Goal: Information Seeking & Learning: Learn about a topic

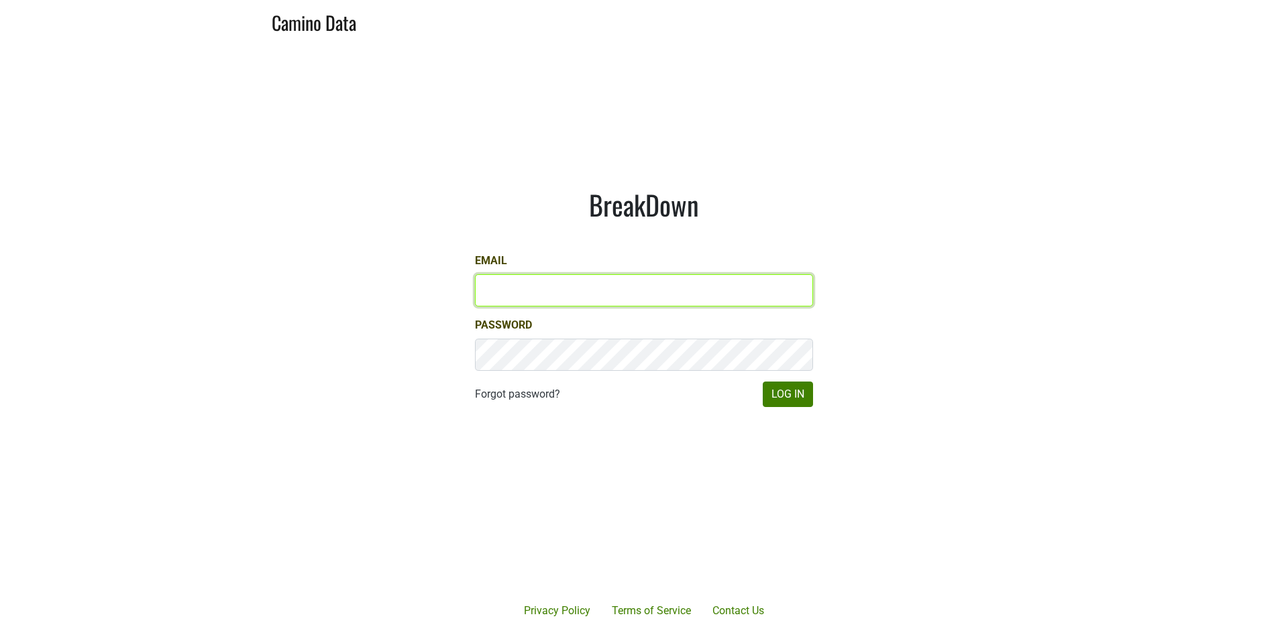
click at [639, 294] on input "Email" at bounding box center [644, 290] width 338 height 32
type input "mcapista@realmcellars.com"
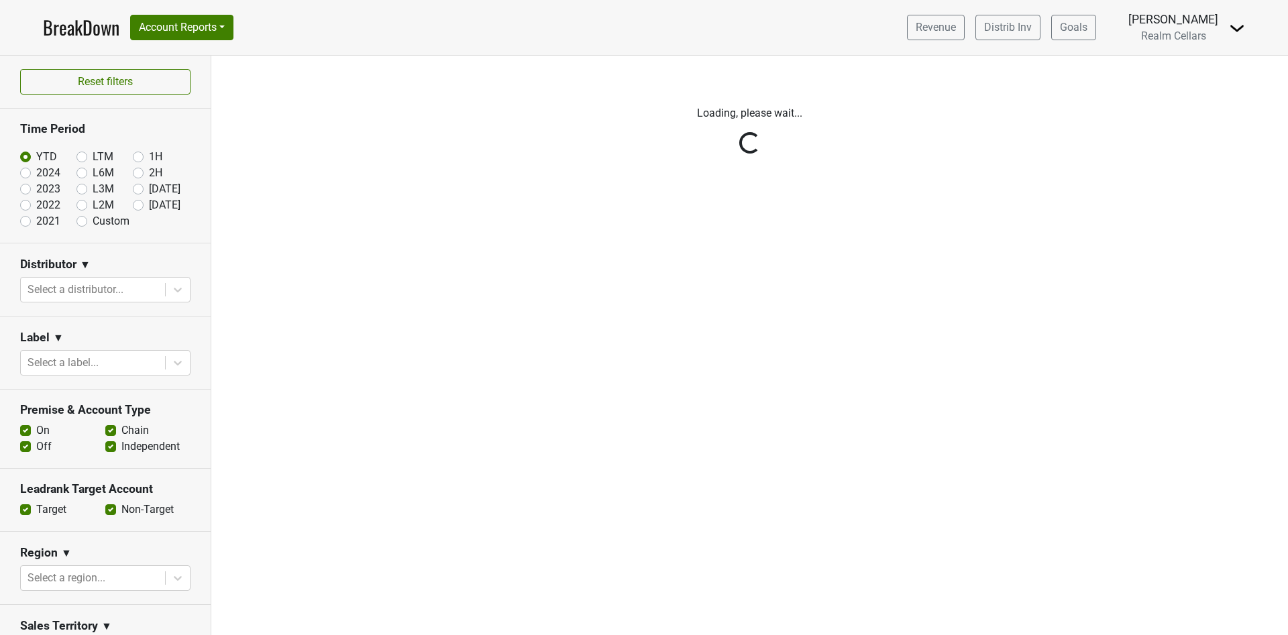
click at [790, 386] on div "Filters Loading, please wait..." at bounding box center [749, 346] width 1077 height 580
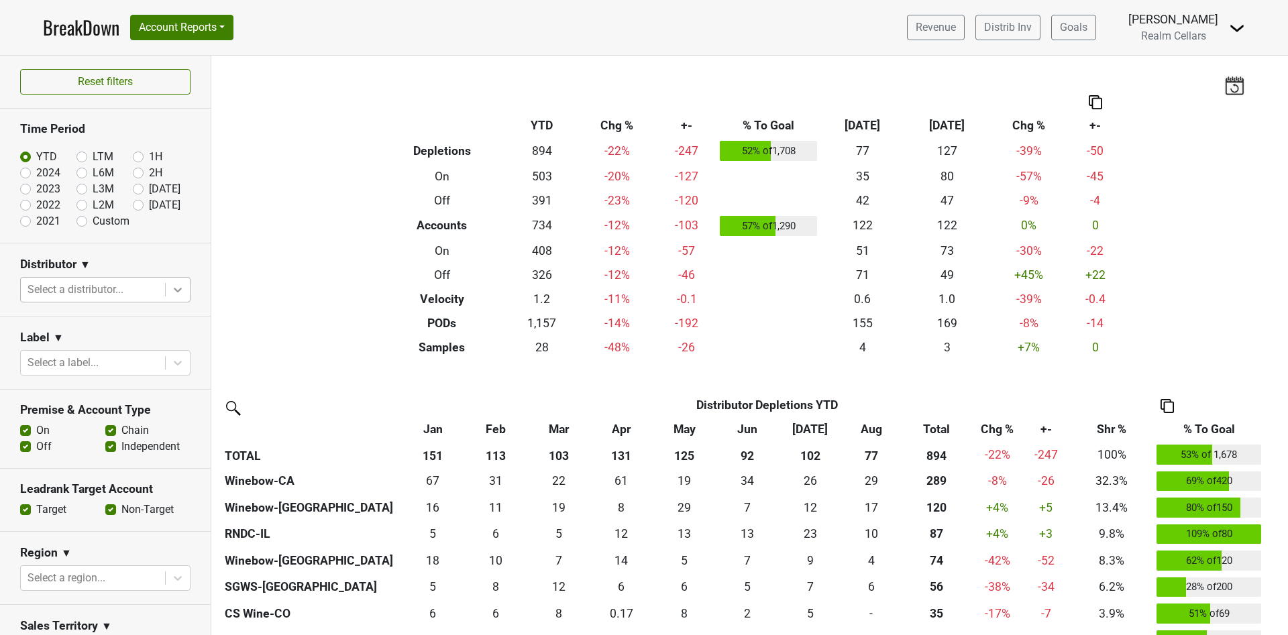
click at [171, 294] on icon at bounding box center [177, 289] width 13 height 13
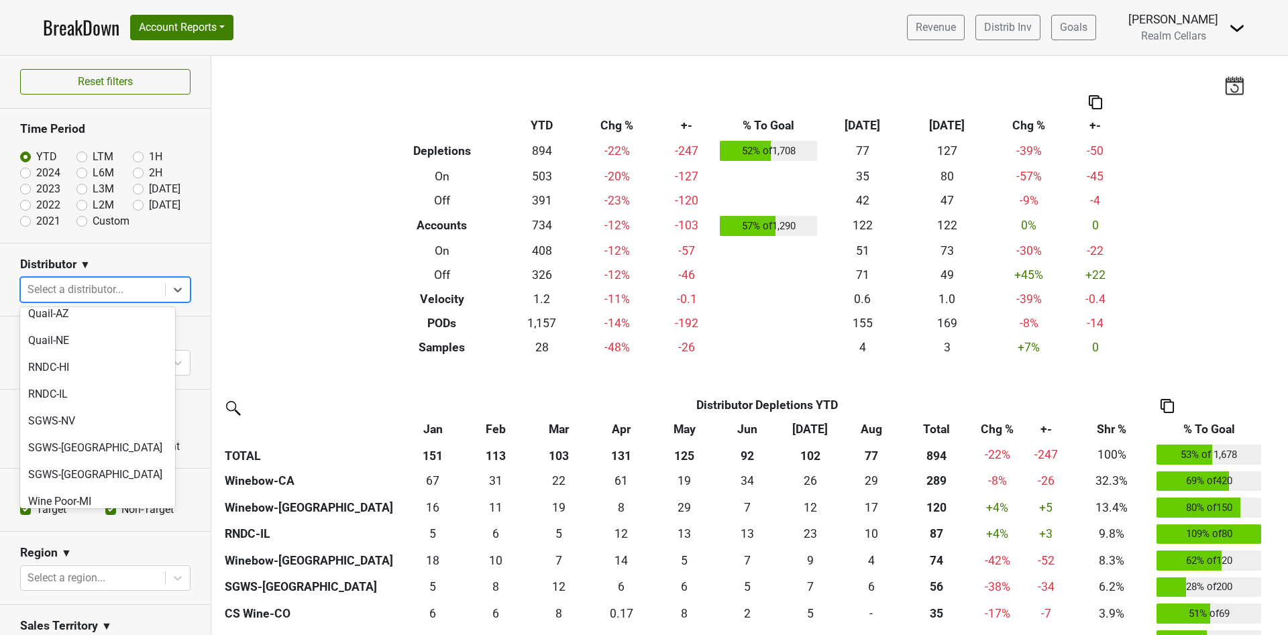
scroll to position [329, 0]
click at [98, 388] on div "SGWS-NV" at bounding box center [97, 401] width 155 height 27
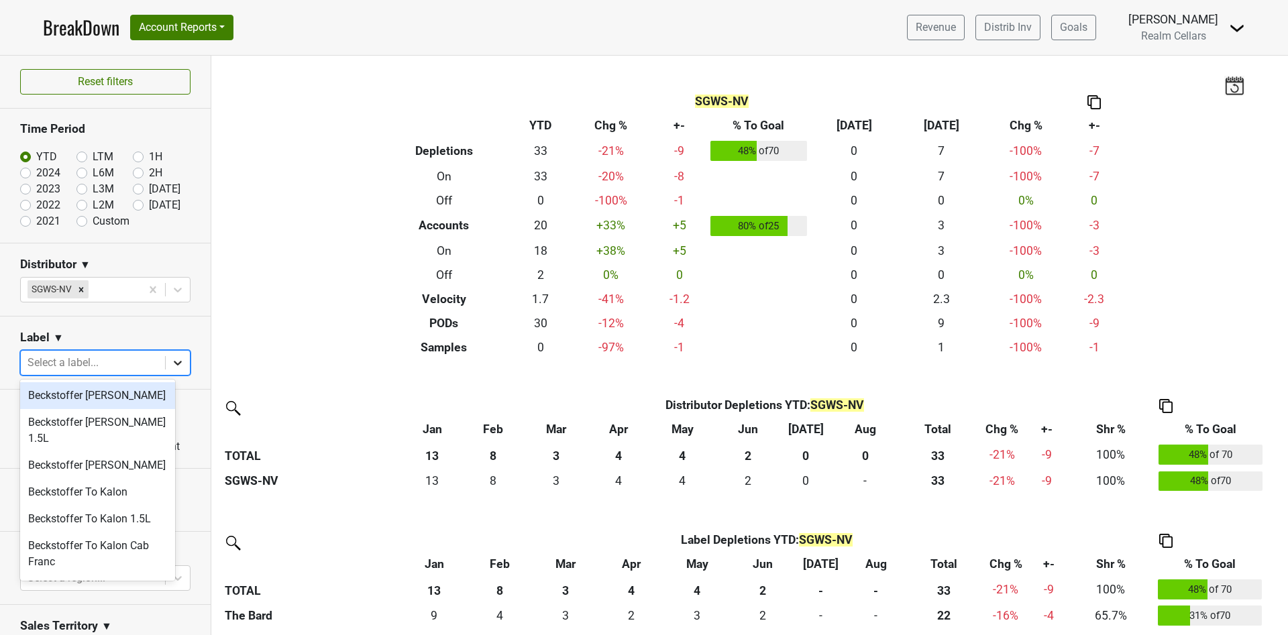
click at [171, 360] on icon at bounding box center [177, 362] width 13 height 13
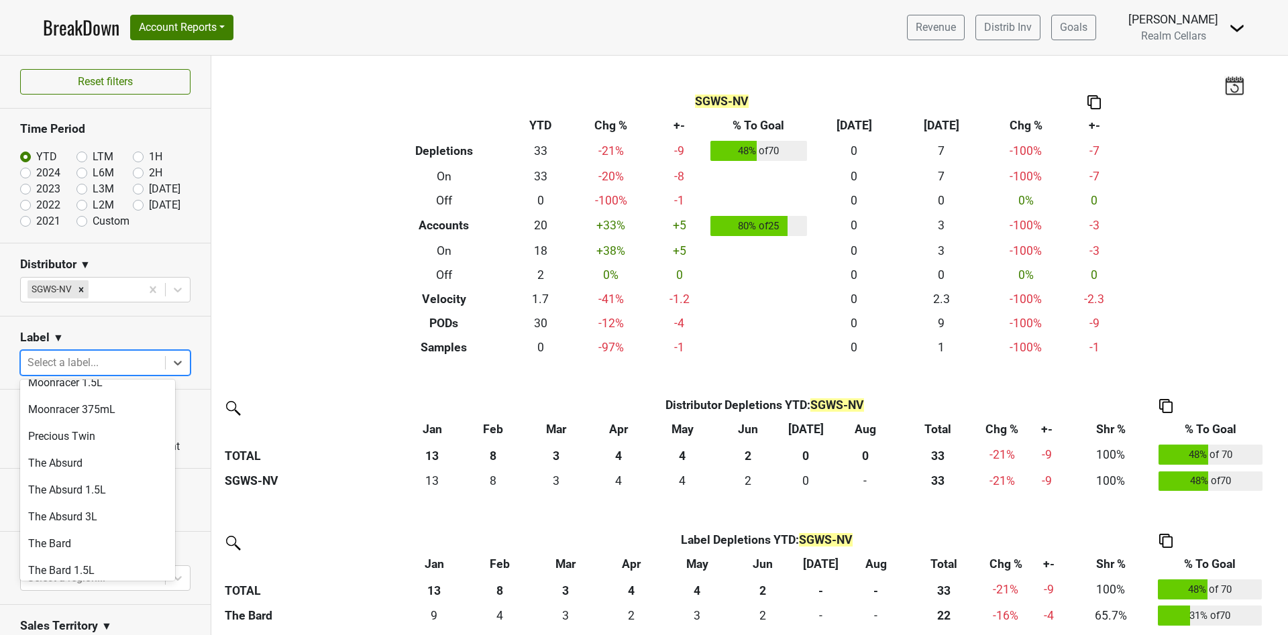
scroll to position [655, 0]
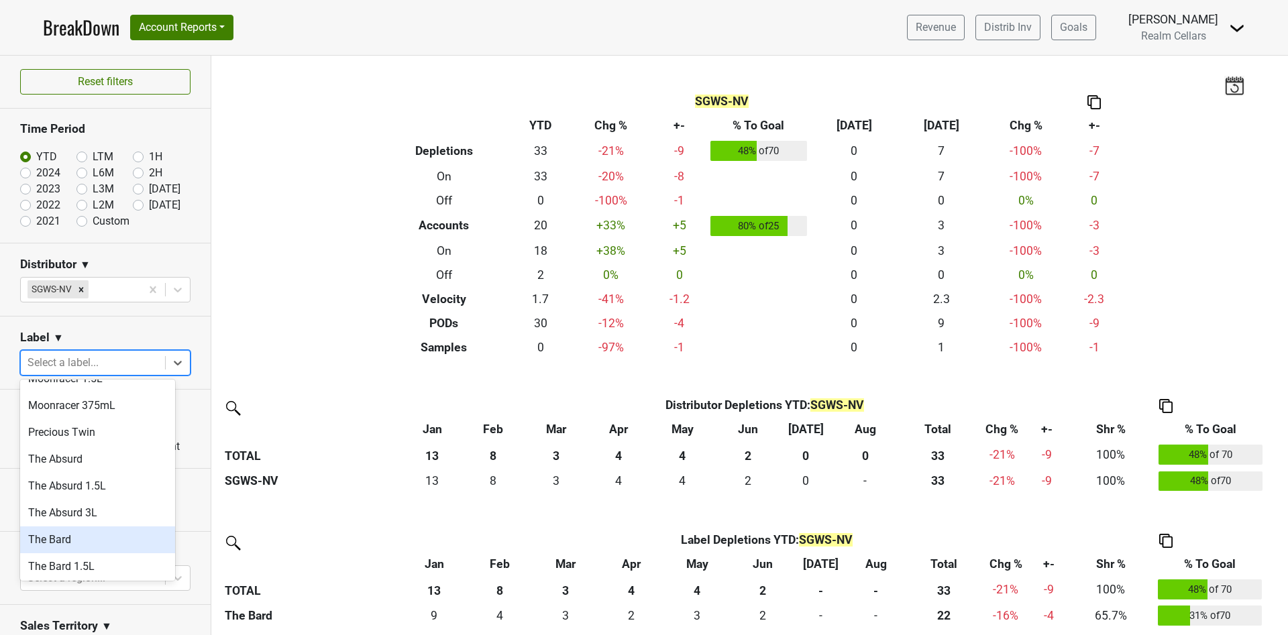
click at [95, 527] on div "The Bard" at bounding box center [97, 540] width 155 height 27
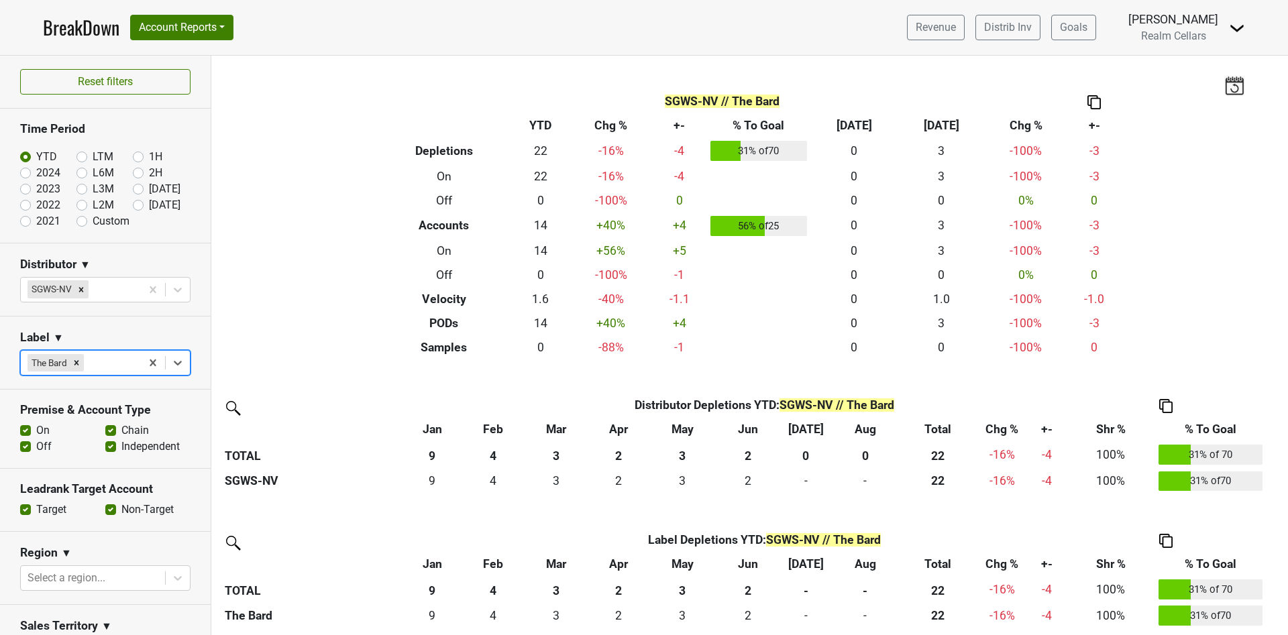
click at [112, 364] on div at bounding box center [111, 363] width 48 height 19
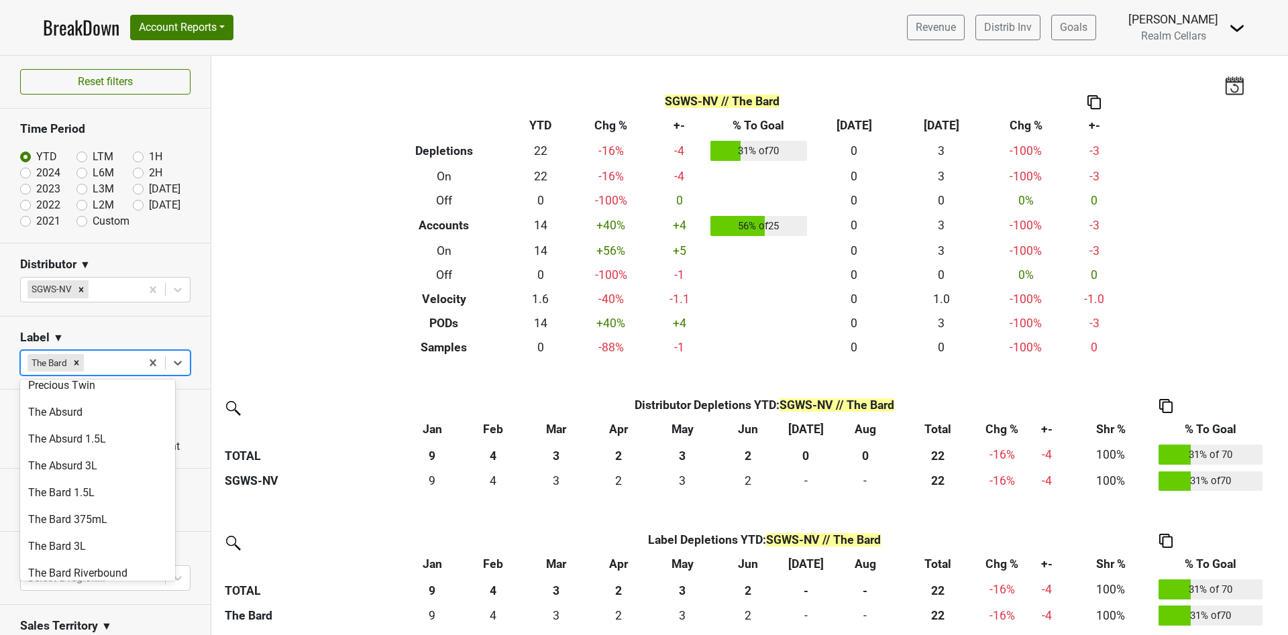
scroll to position [723, 0]
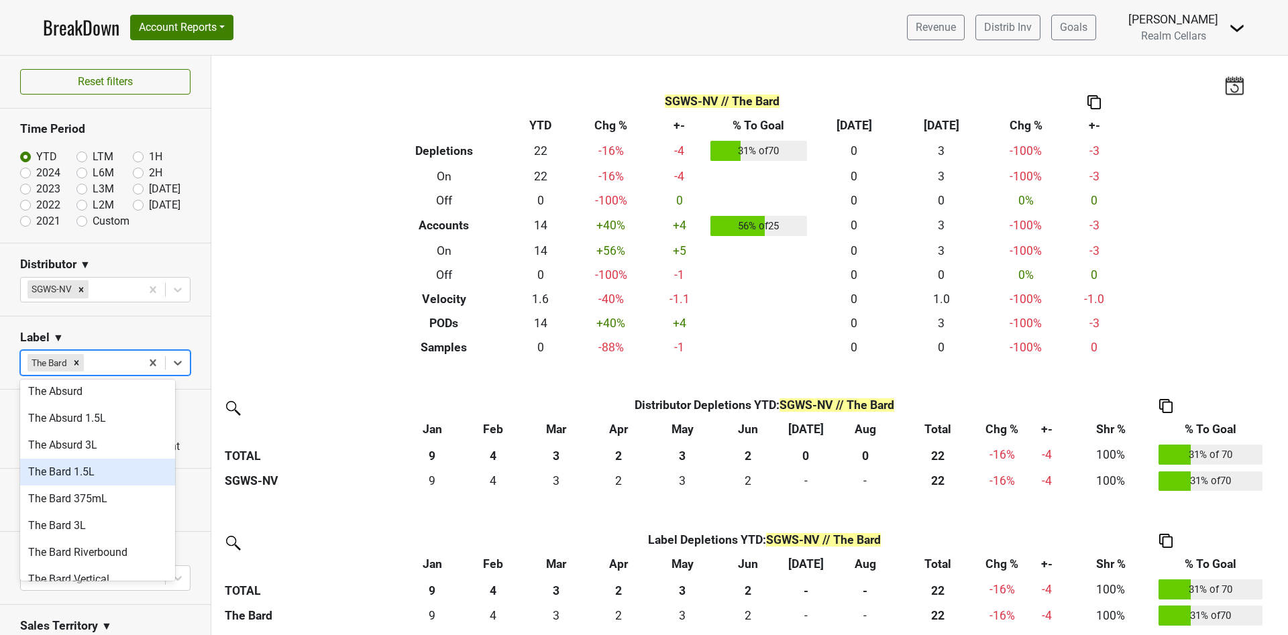
click at [62, 459] on div "The Bard 1.5L" at bounding box center [97, 472] width 155 height 27
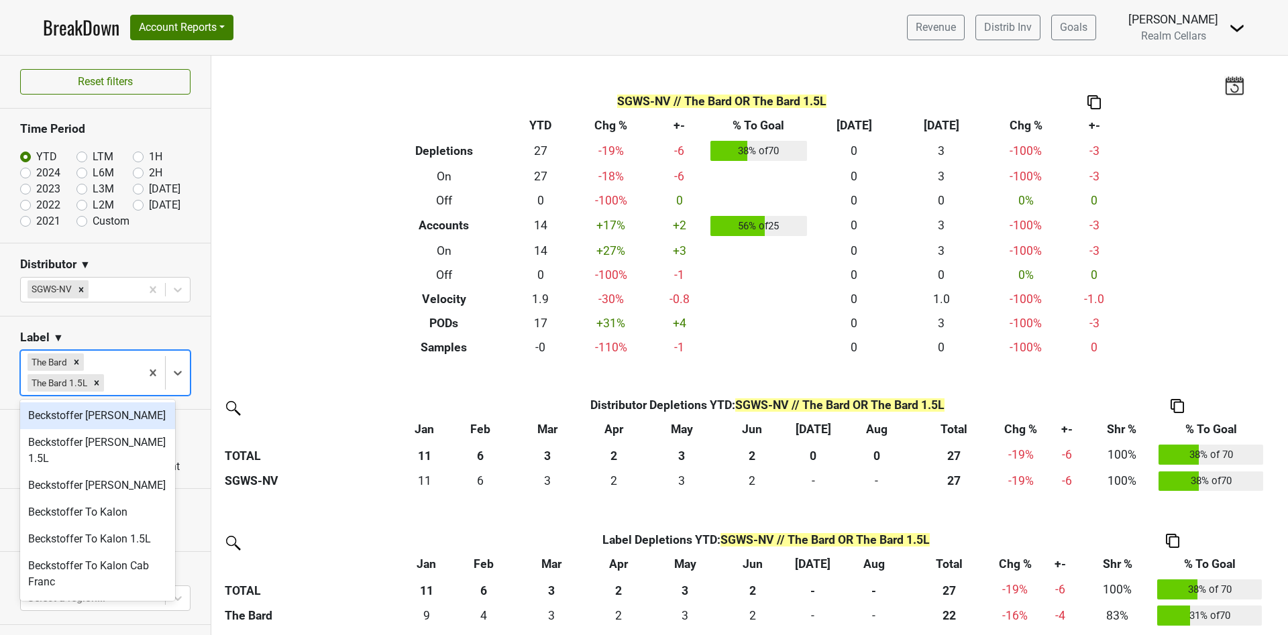
click at [124, 385] on div "The Bard The Bard 1.5L" at bounding box center [81, 373] width 120 height 44
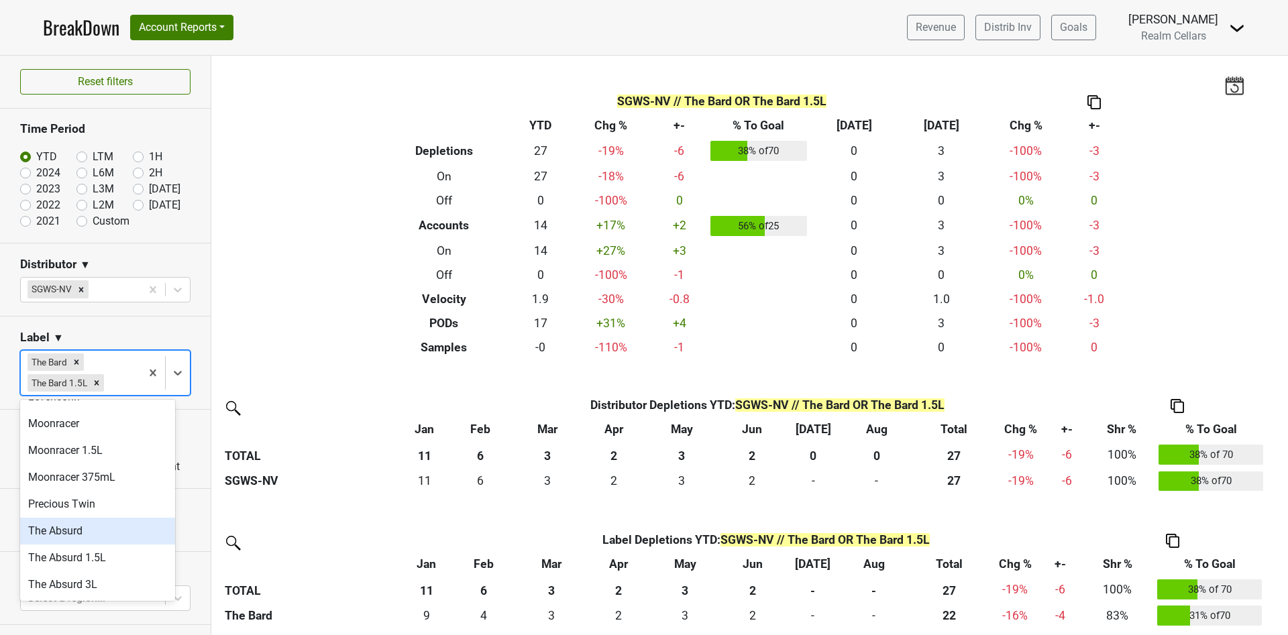
scroll to position [704, 0]
click at [97, 500] on div "The Bard 375mL" at bounding box center [97, 511] width 155 height 27
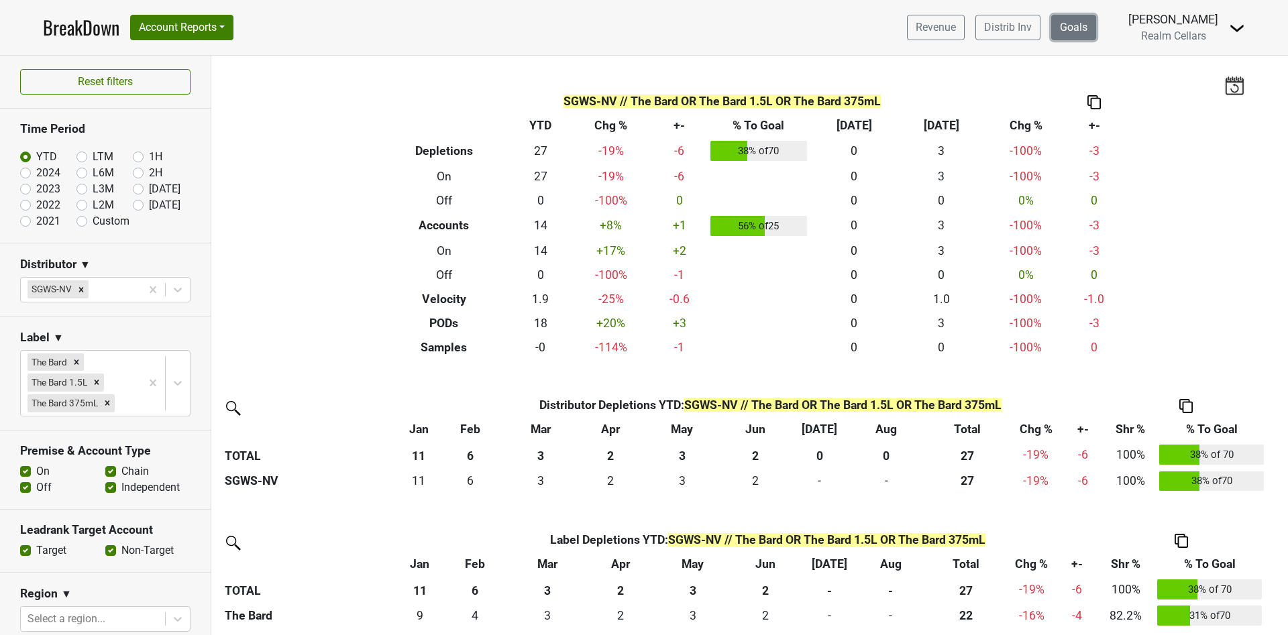
click at [1093, 30] on link "Goals" at bounding box center [1073, 27] width 45 height 25
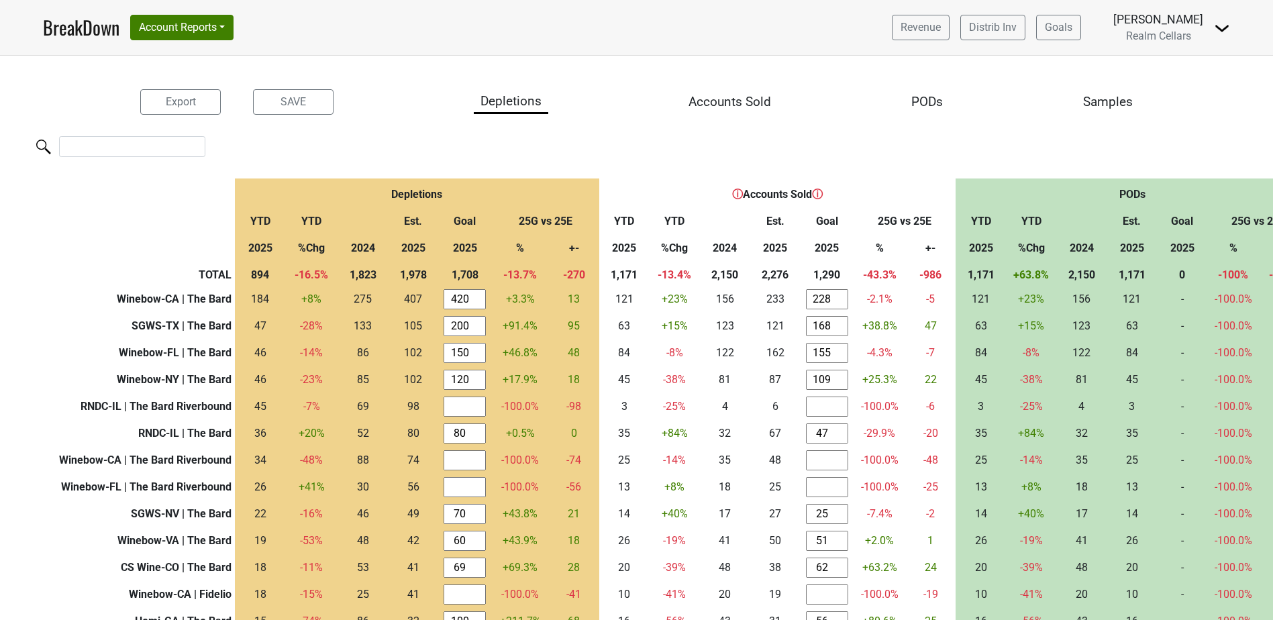
click at [716, 102] on div "Accounts Sold" at bounding box center [729, 102] width 83 height 19
click at [207, 30] on button "Account Reports" at bounding box center [181, 27] width 103 height 25
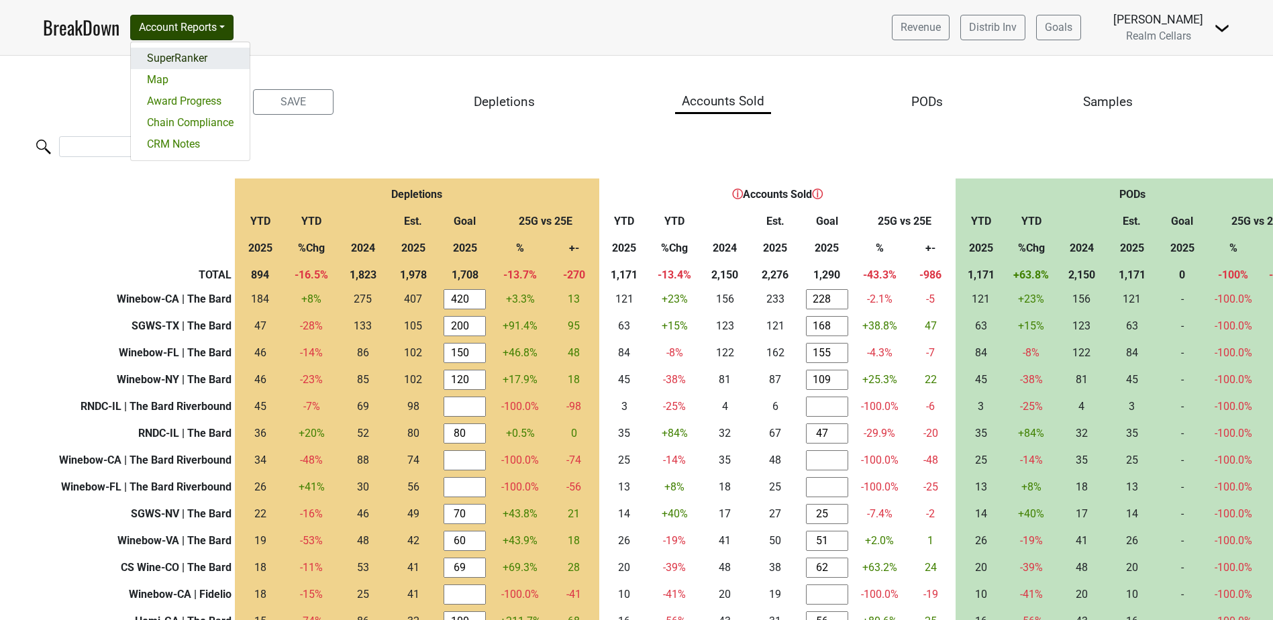
click at [201, 54] on link "SuperRanker" at bounding box center [190, 58] width 119 height 21
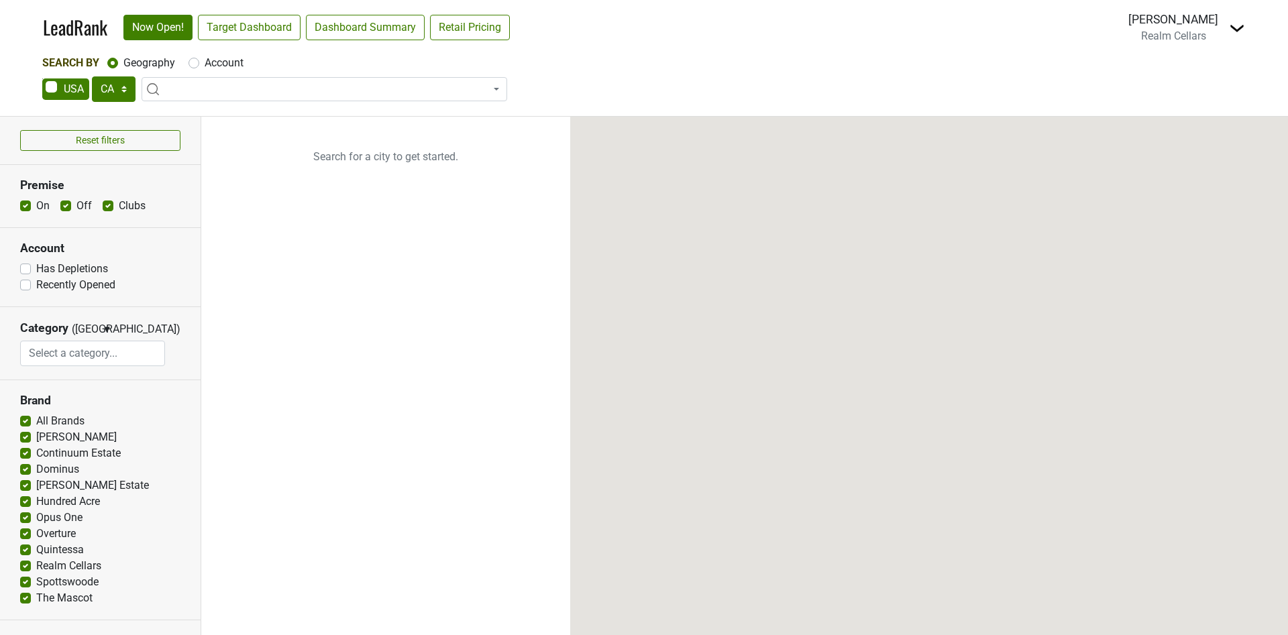
select select "CA"
select select
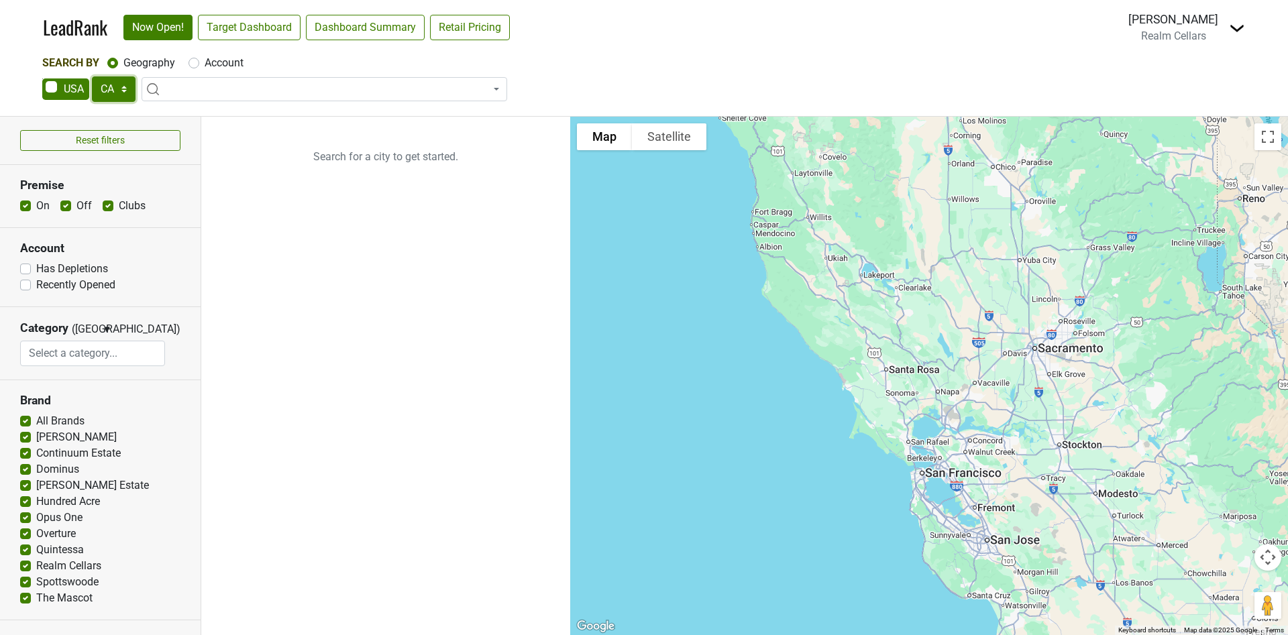
click at [125, 88] on select "AK AL AR AZ CA CO CT DC DE FL GA HI IA ID IL IN KS KY LA MA MD ME MI MN MO MS M…" at bounding box center [114, 88] width 44 height 25
select select "NV"
click at [92, 76] on select "AK AL AR AZ CA CO CT DC DE FL GA HI IA ID IL IN KS KY LA MA MD ME MI MN MO MS M…" at bounding box center [114, 88] width 44 height 25
click at [262, 21] on link "Target Dashboard" at bounding box center [249, 27] width 103 height 25
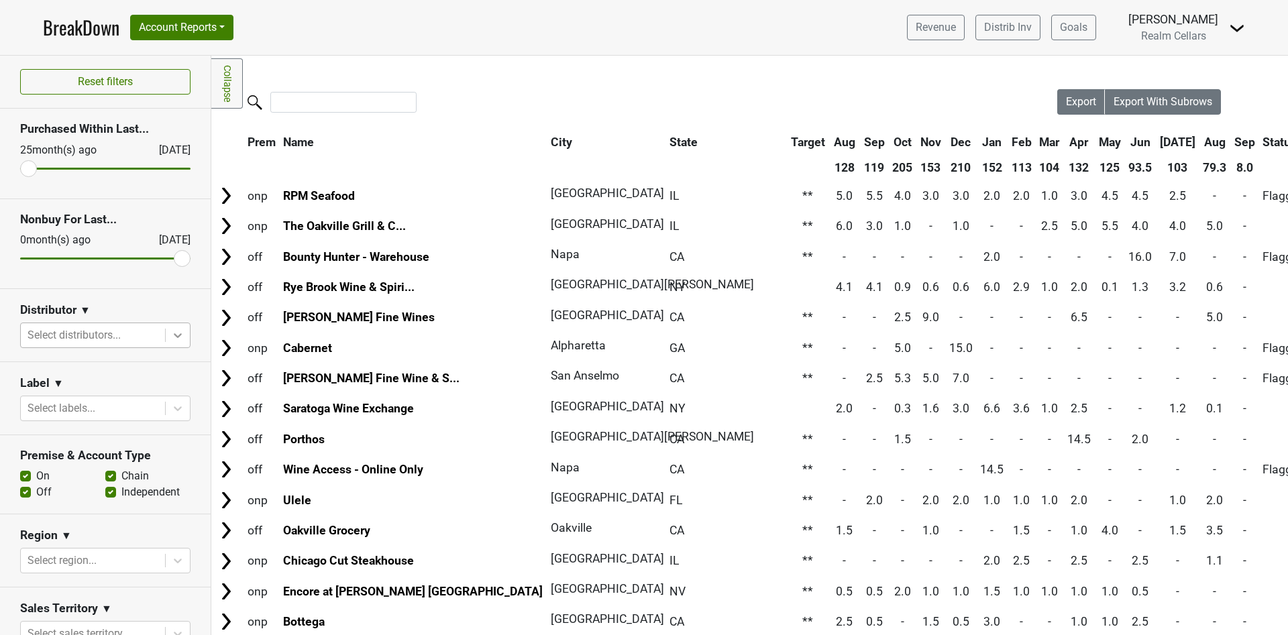
click at [171, 337] on icon at bounding box center [177, 335] width 13 height 13
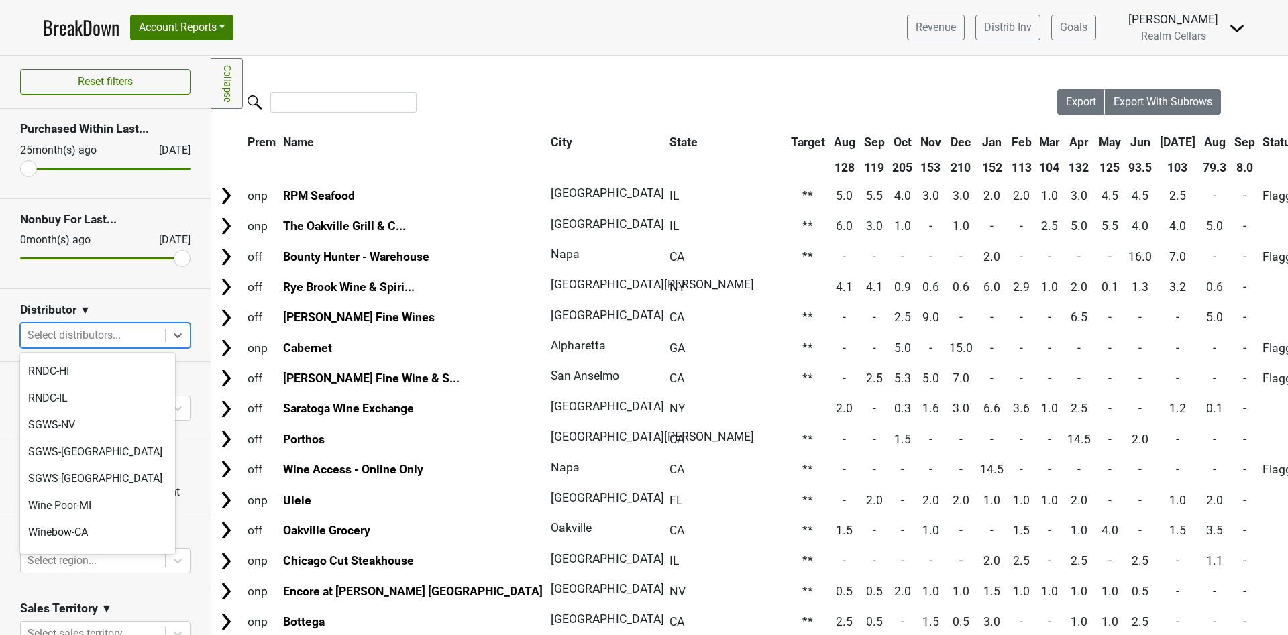
scroll to position [348, 0]
click at [80, 415] on div "SGWS-NV" at bounding box center [97, 428] width 155 height 27
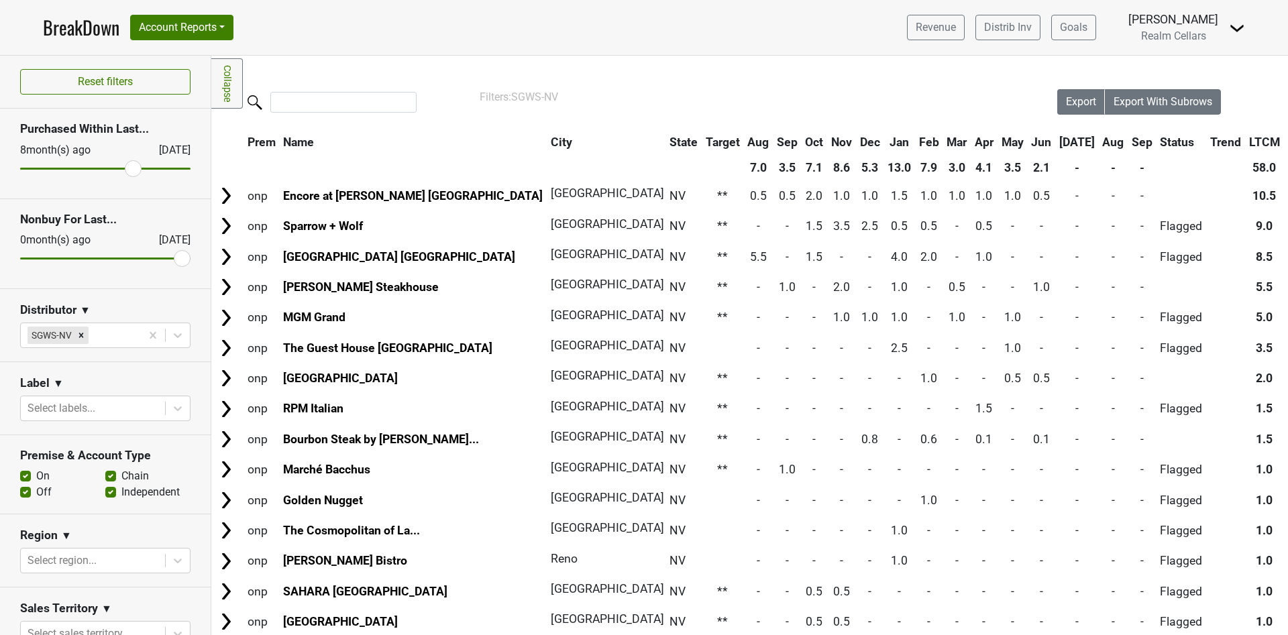
drag, startPoint x: 33, startPoint y: 164, endPoint x: 124, endPoint y: 170, distance: 91.4
type input "8"
click at [124, 170] on input "range" at bounding box center [105, 169] width 170 height 2
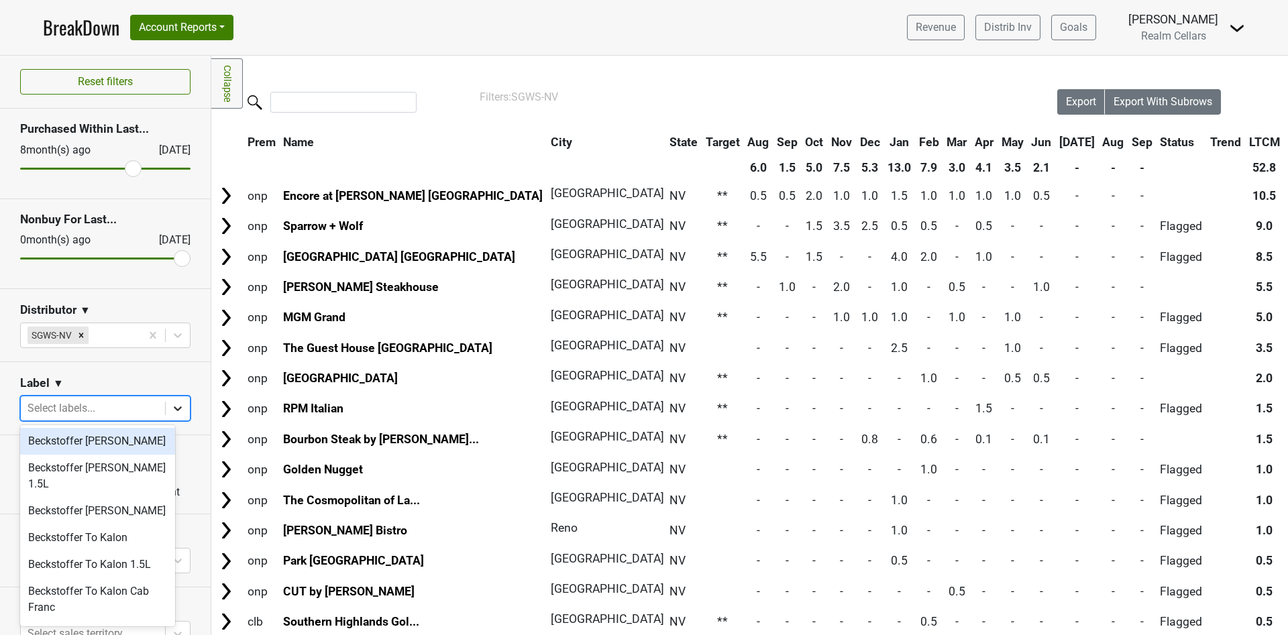
click at [171, 407] on icon at bounding box center [177, 408] width 13 height 13
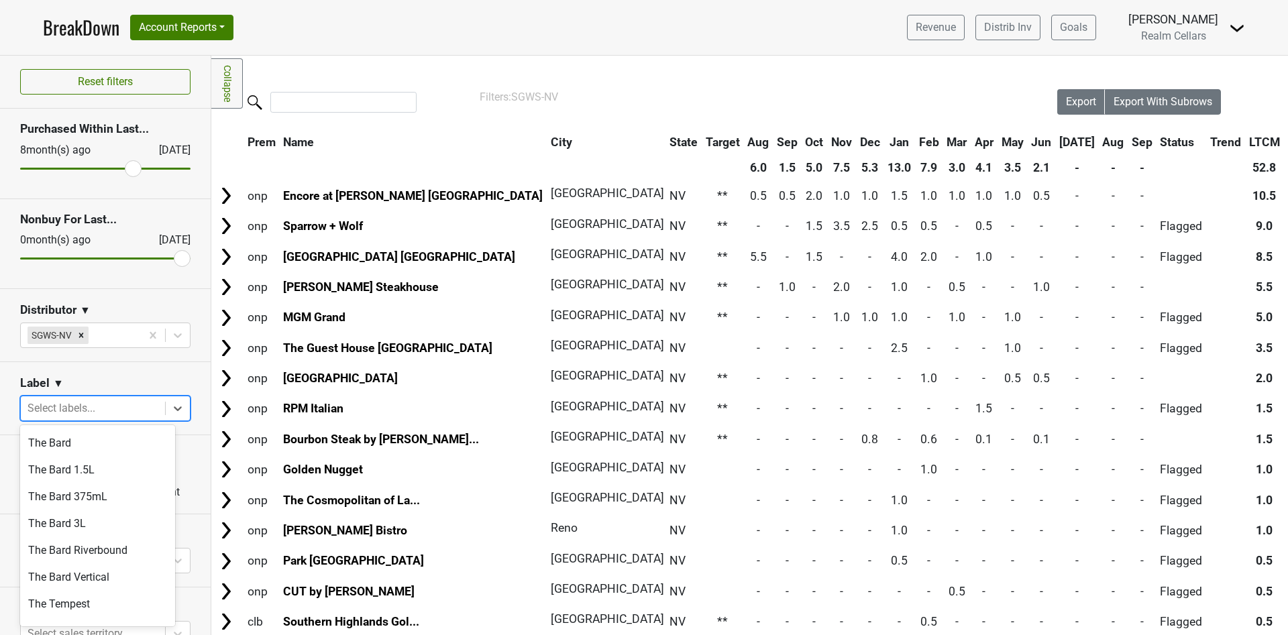
scroll to position [764, 0]
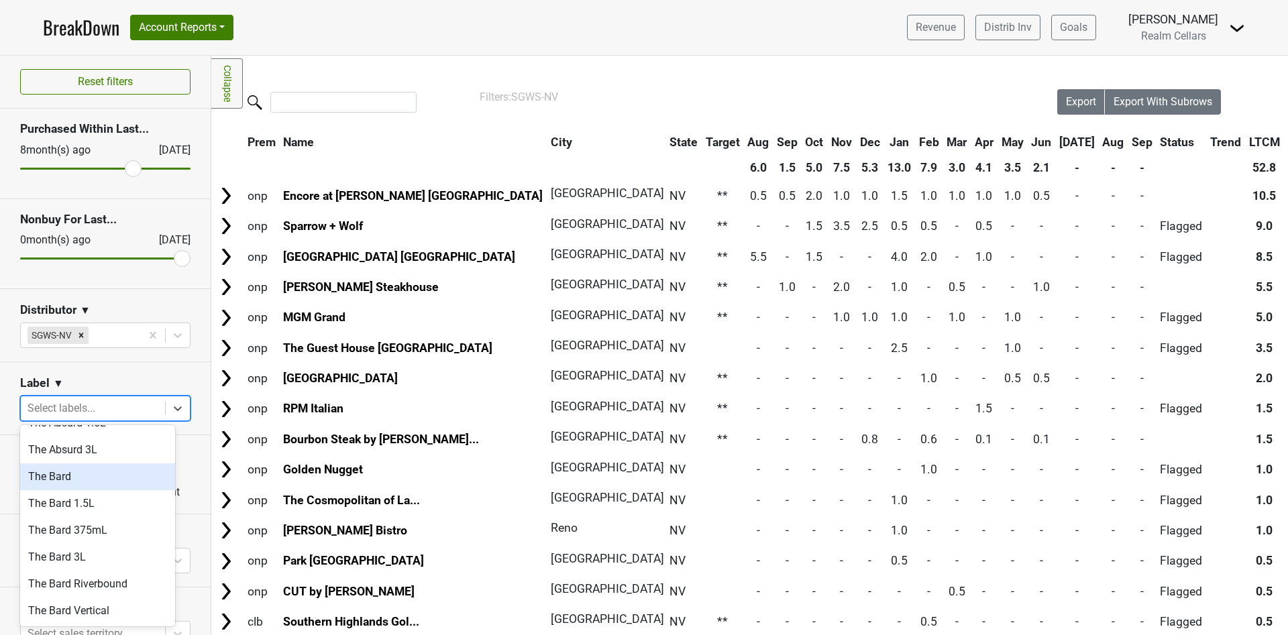
click at [98, 464] on div "The Bard" at bounding box center [97, 477] width 155 height 27
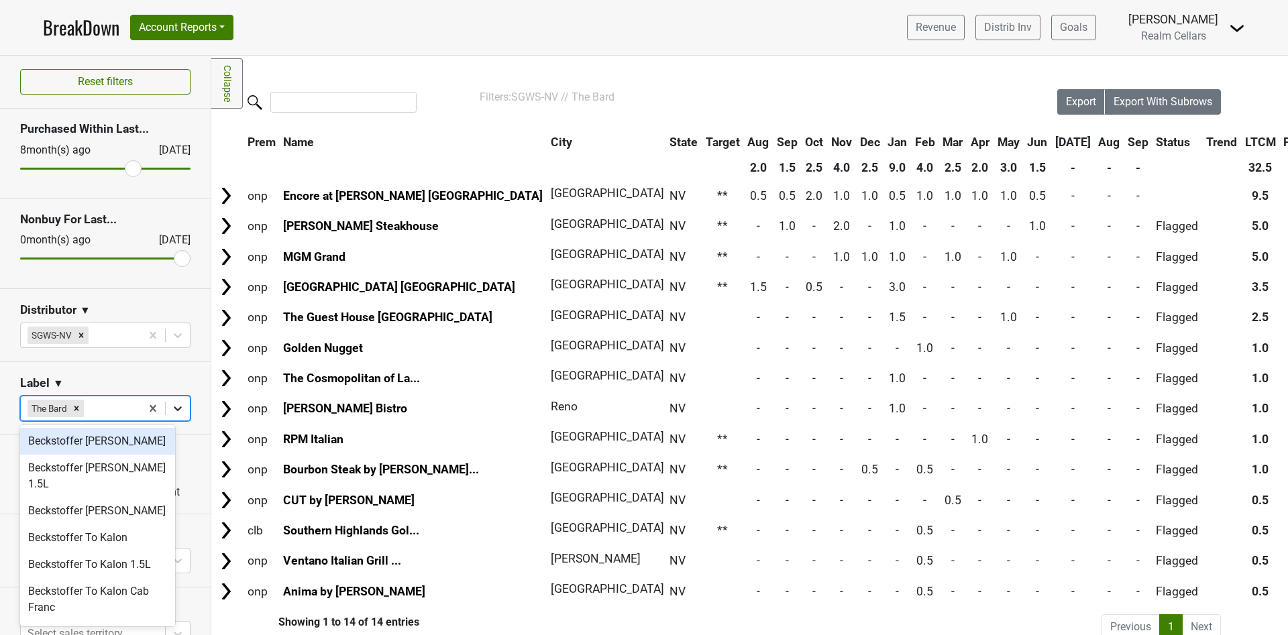
click at [174, 407] on icon at bounding box center [178, 409] width 8 height 5
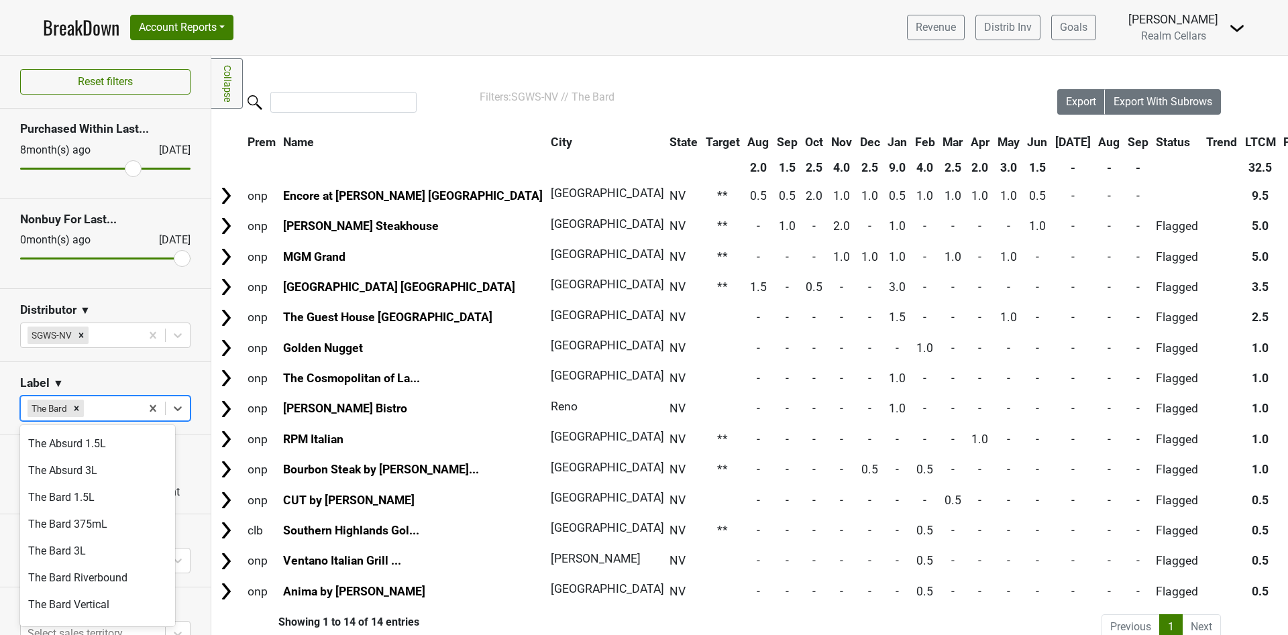
scroll to position [702, 0]
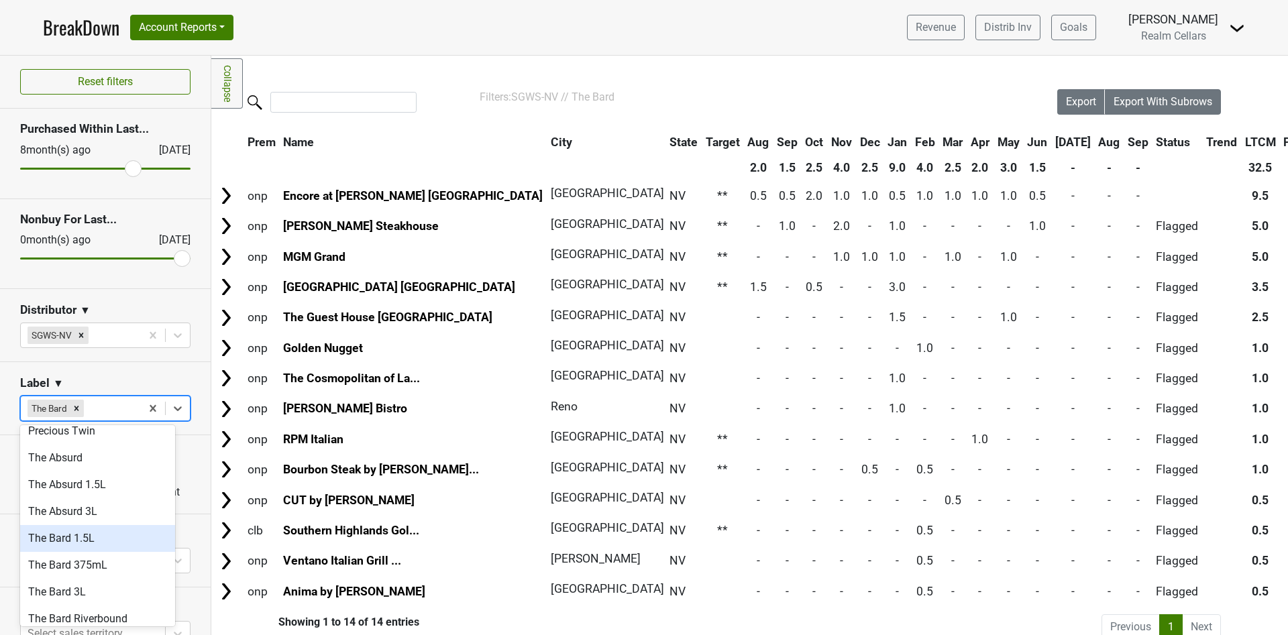
click at [110, 529] on div "The Bard 1.5L" at bounding box center [97, 538] width 155 height 27
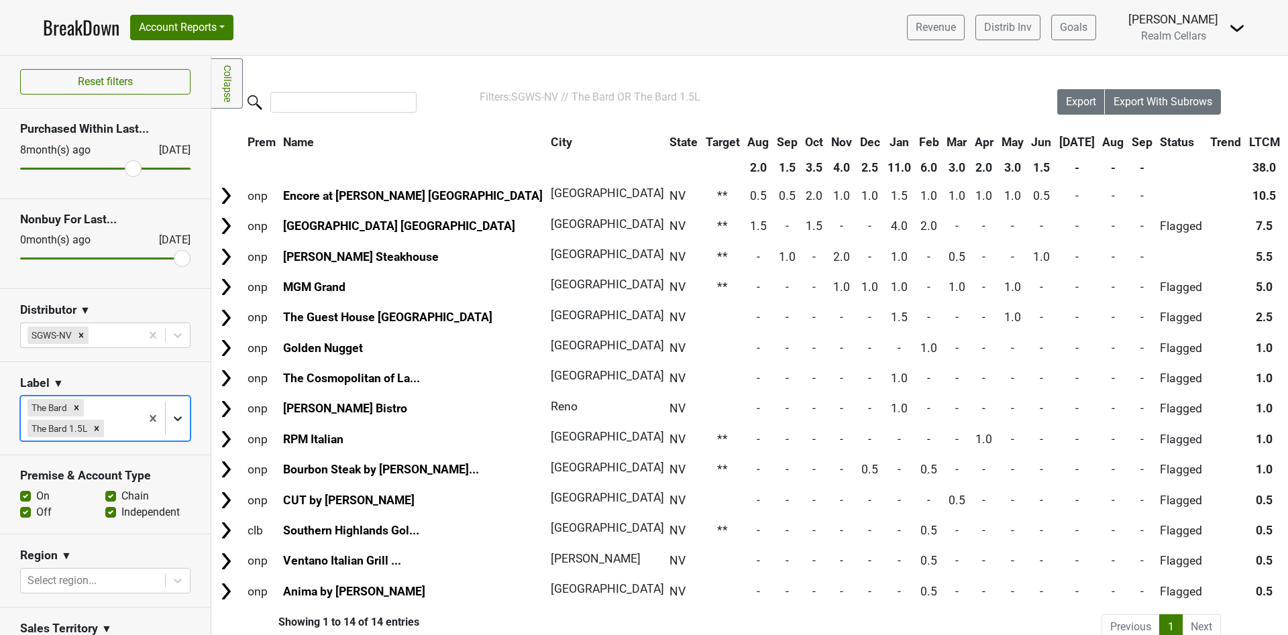
click at [171, 419] on icon at bounding box center [177, 418] width 13 height 13
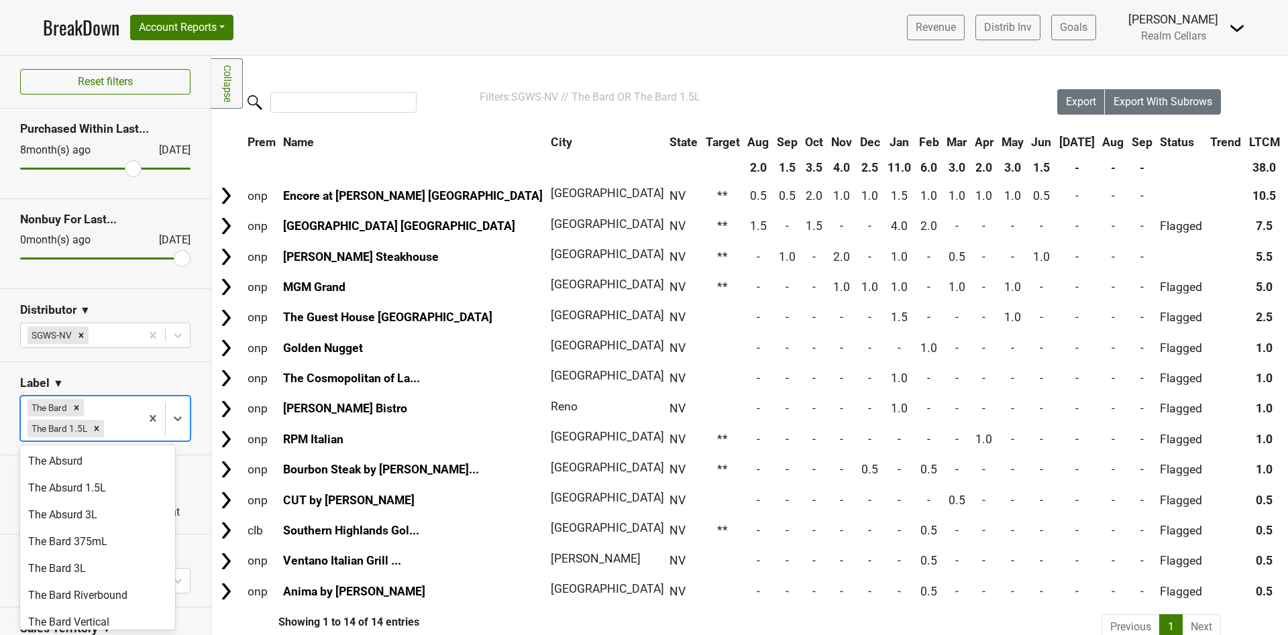
scroll to position [728, 0]
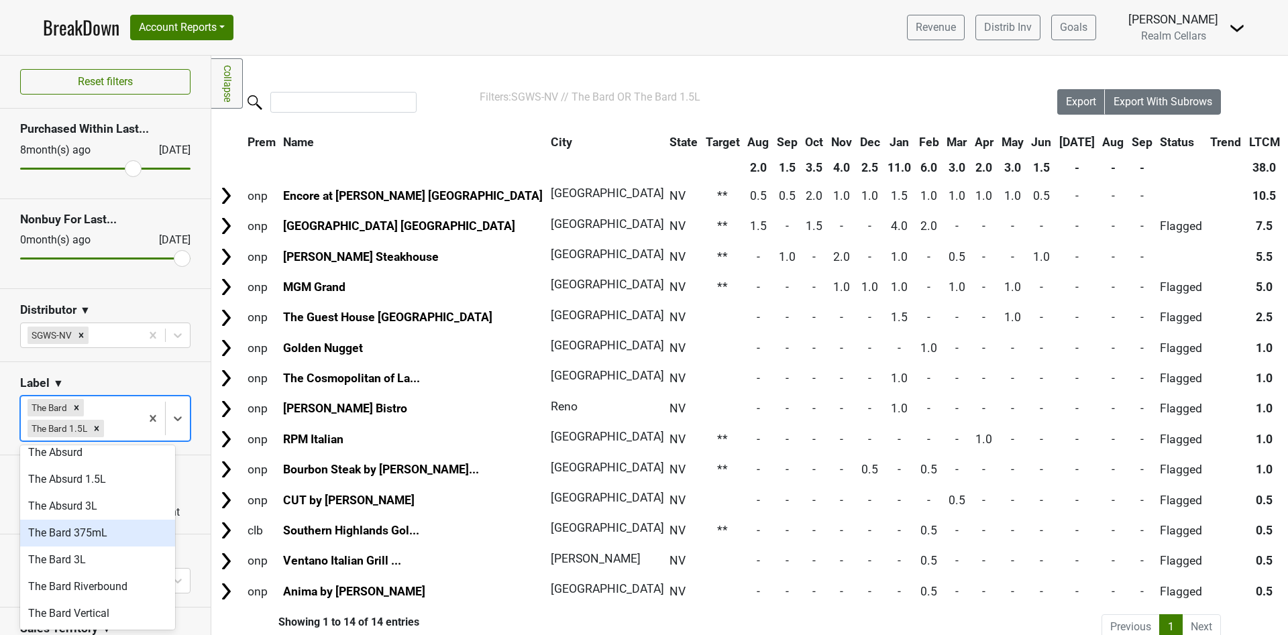
click at [95, 520] on div "The Bard 375mL" at bounding box center [97, 533] width 155 height 27
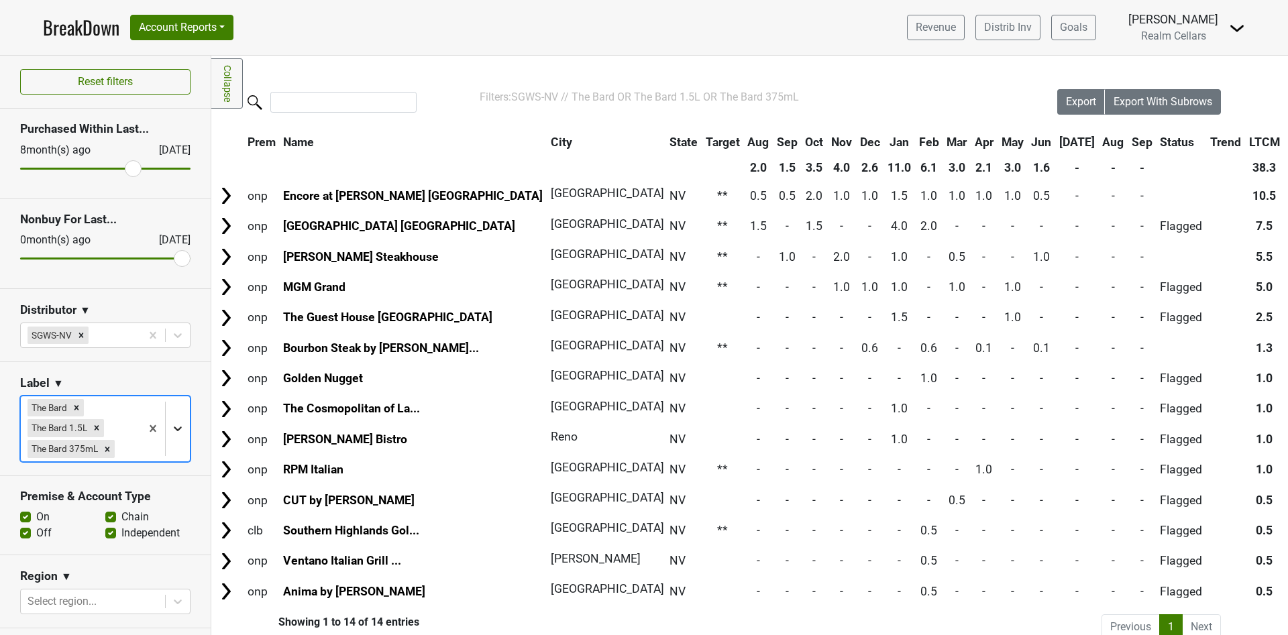
click at [174, 431] on icon at bounding box center [178, 429] width 8 height 5
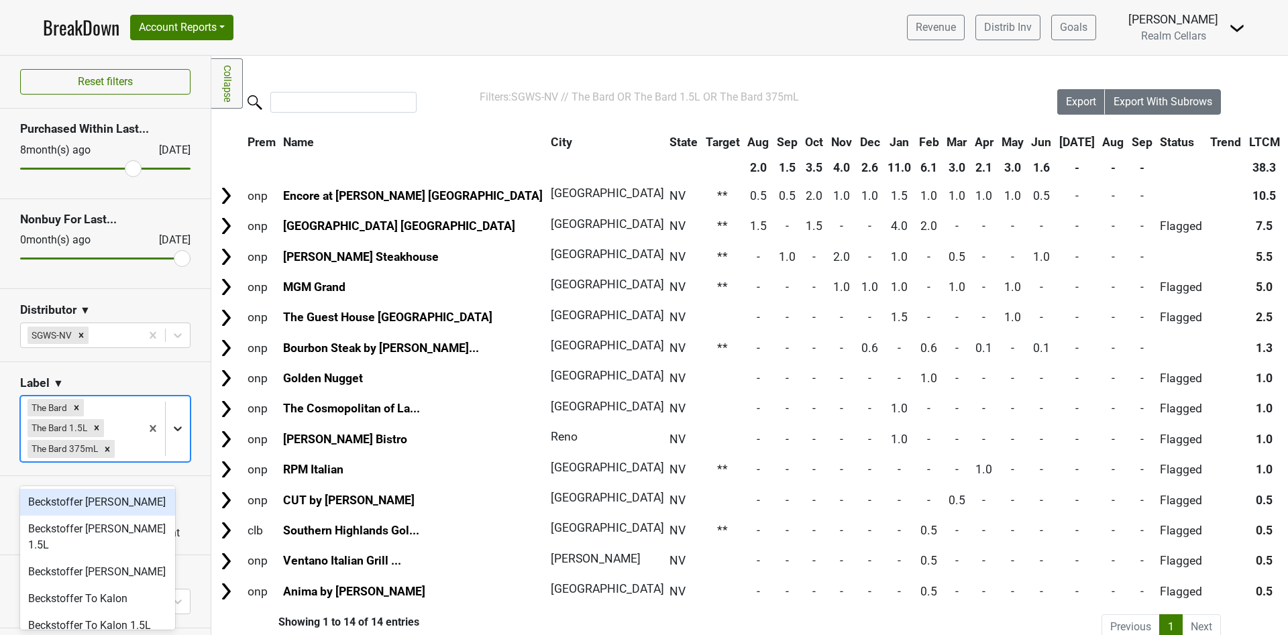
click at [174, 431] on icon at bounding box center [178, 429] width 8 height 5
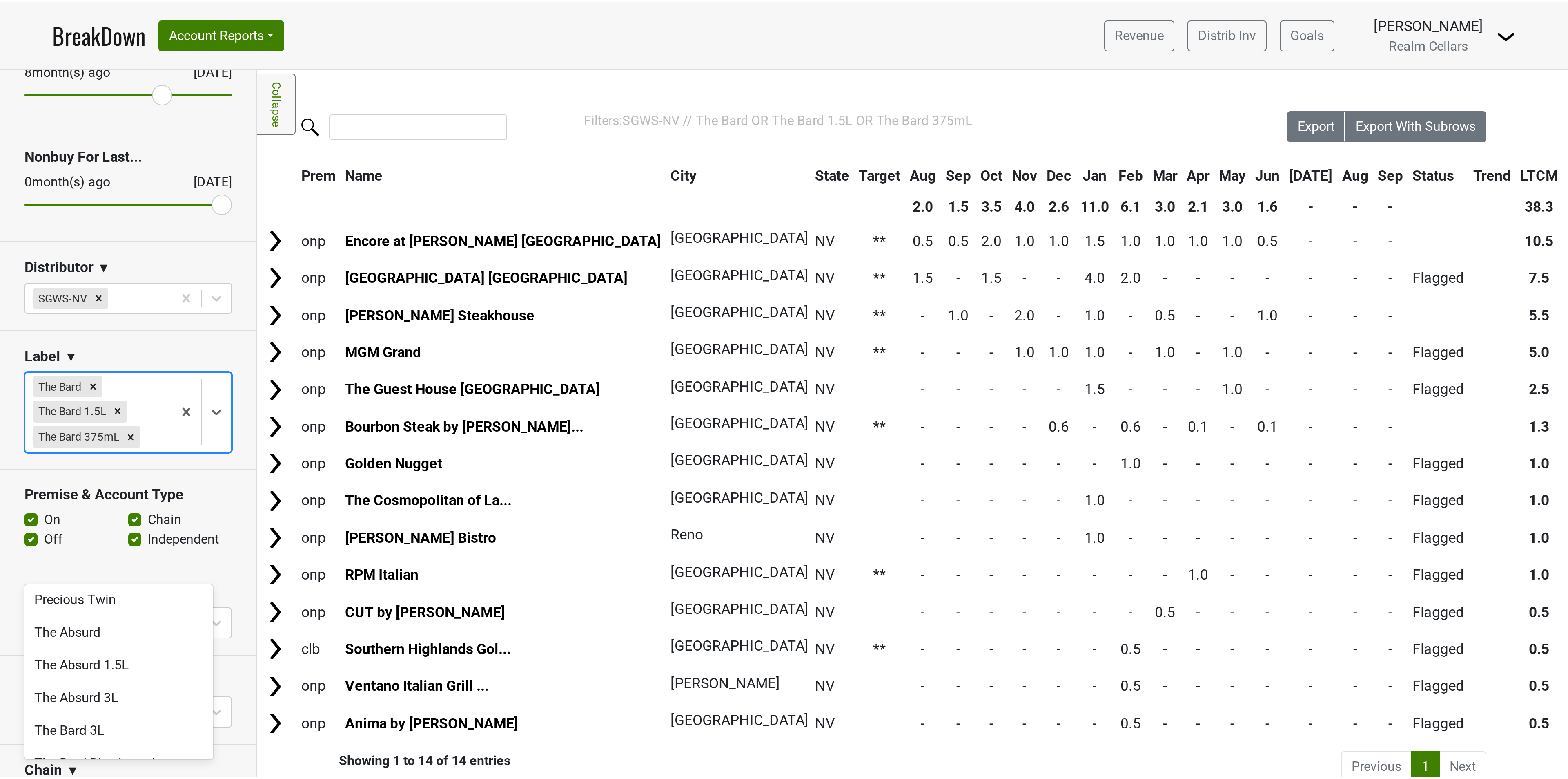
scroll to position [0, 0]
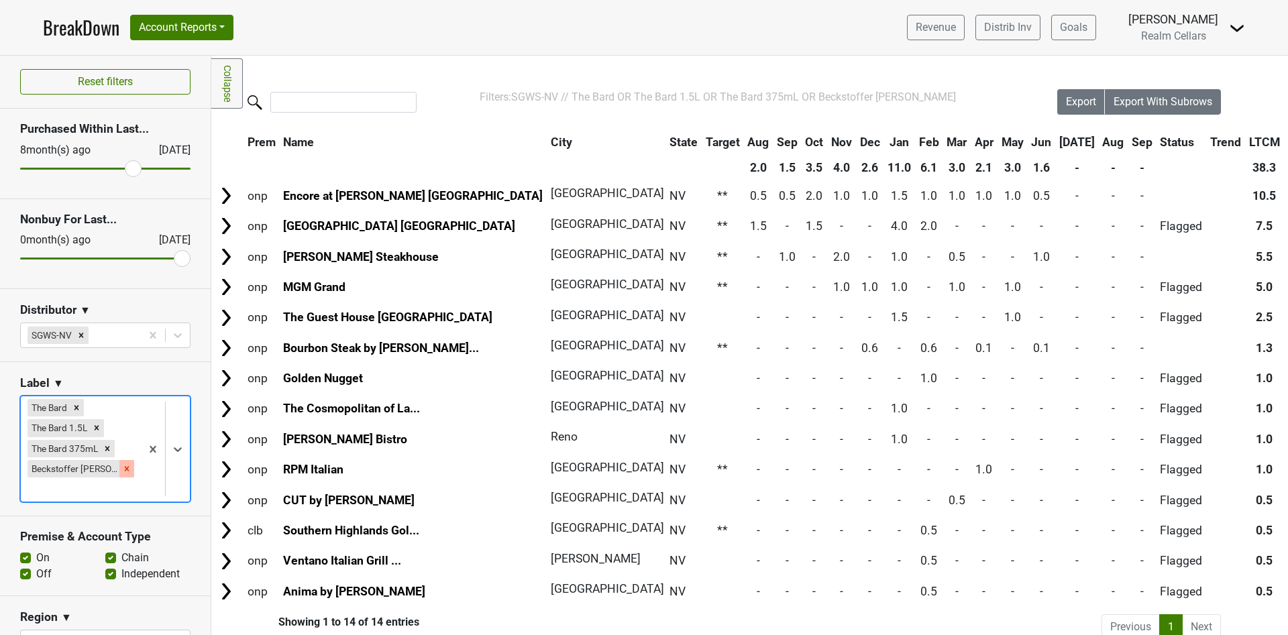
click at [122, 467] on icon "Remove Beckstoffer Bourn" at bounding box center [126, 468] width 9 height 9
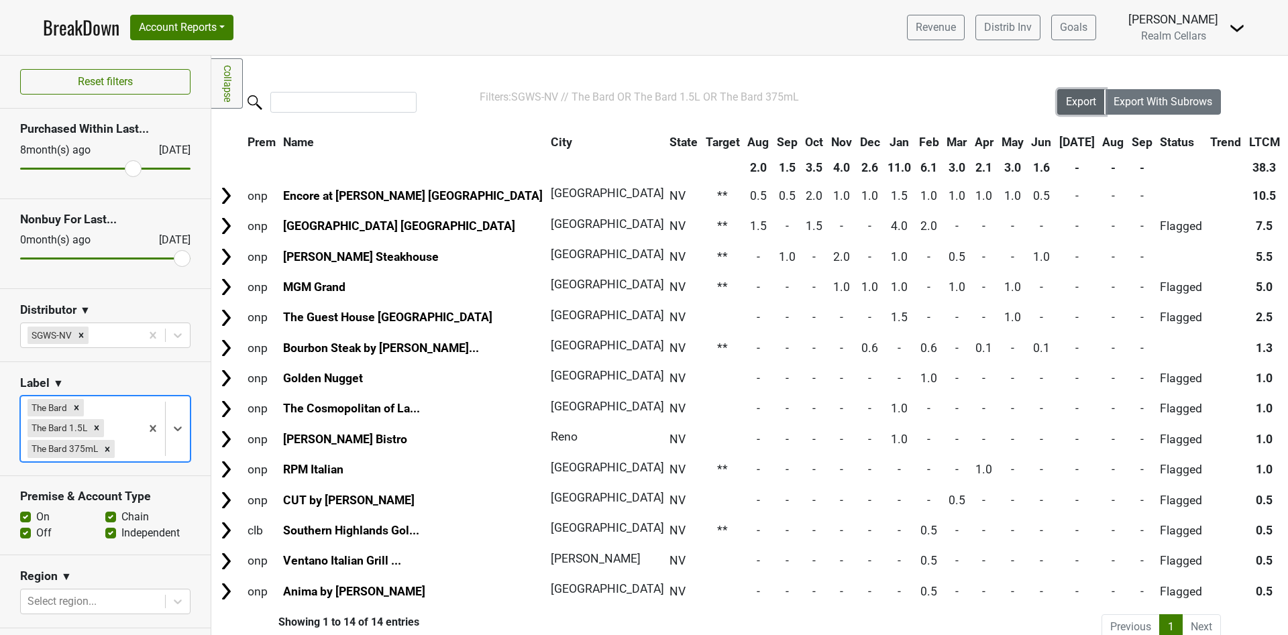
click at [1071, 107] on span "Export" at bounding box center [1081, 101] width 30 height 13
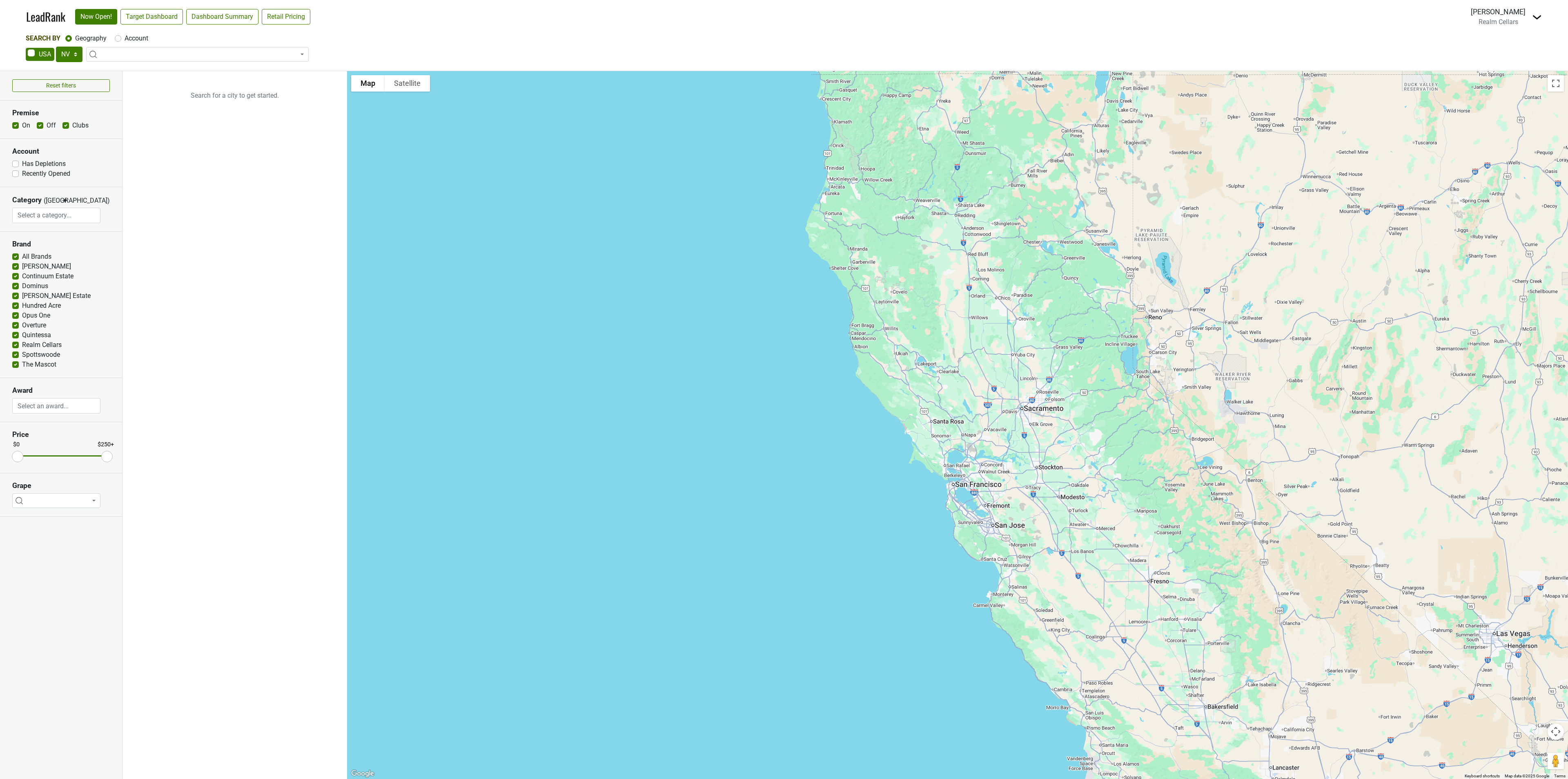
select select "NV"
select select
click at [149, 16] on link "Target Dashboard" at bounding box center [152, 16] width 63 height 15
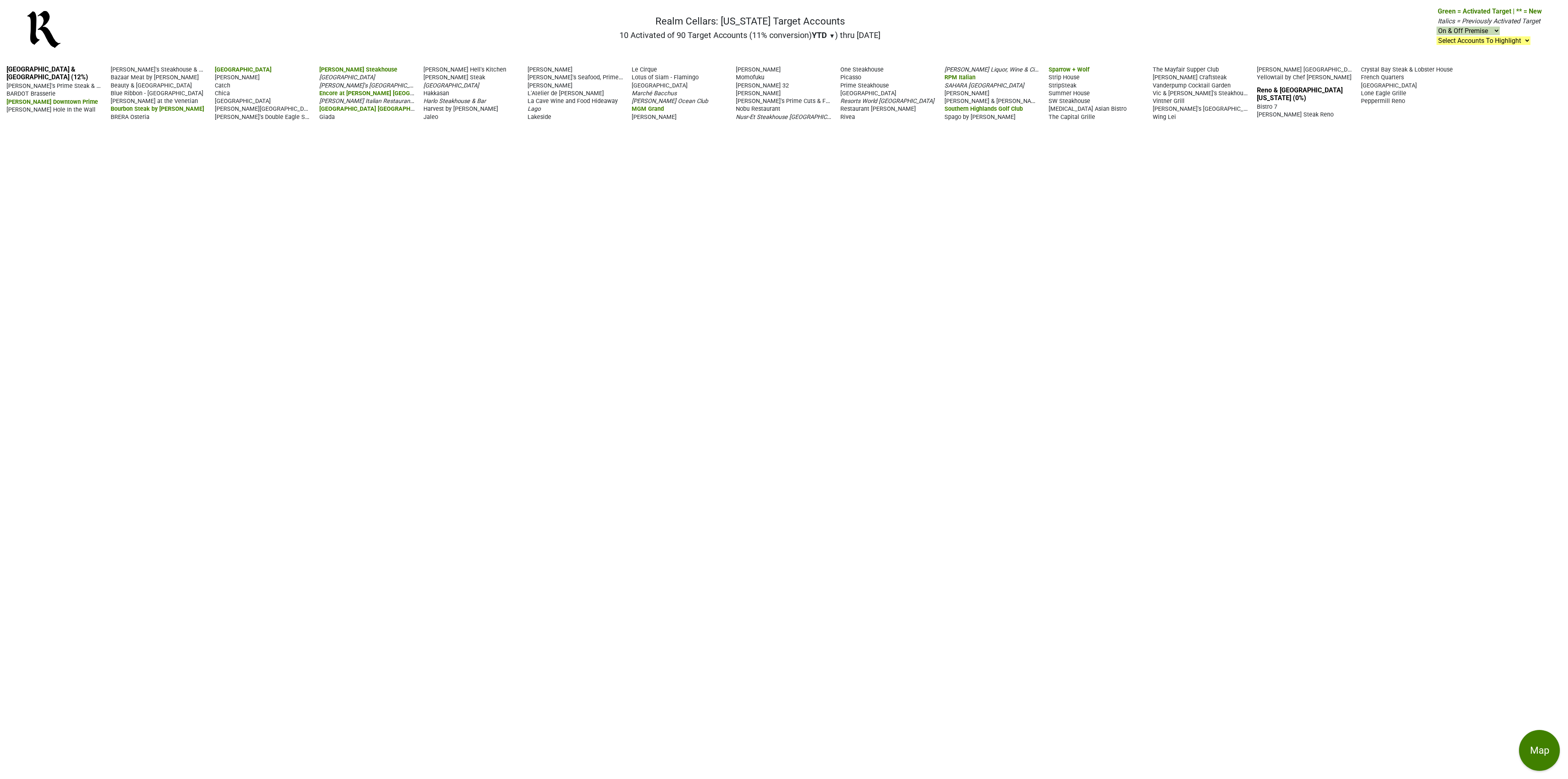
drag, startPoint x: 615, startPoint y: 33, endPoint x: 893, endPoint y: 32, distance: 278.0
click at [893, 32] on nav "Realm Cellars: Nevada Target Accounts 10 Activated of 90 Target Accounts (11% c…" at bounding box center [784, 33] width 1529 height 52
copy h2 "10 Activated of 90 Target Accounts (11% conversion) YTD ▼ YTD LTM ) thru 6/26/25"
click at [831, 35] on span "▼" at bounding box center [832, 36] width 6 height 7
click at [825, 68] on div "LTM" at bounding box center [827, 69] width 30 height 18
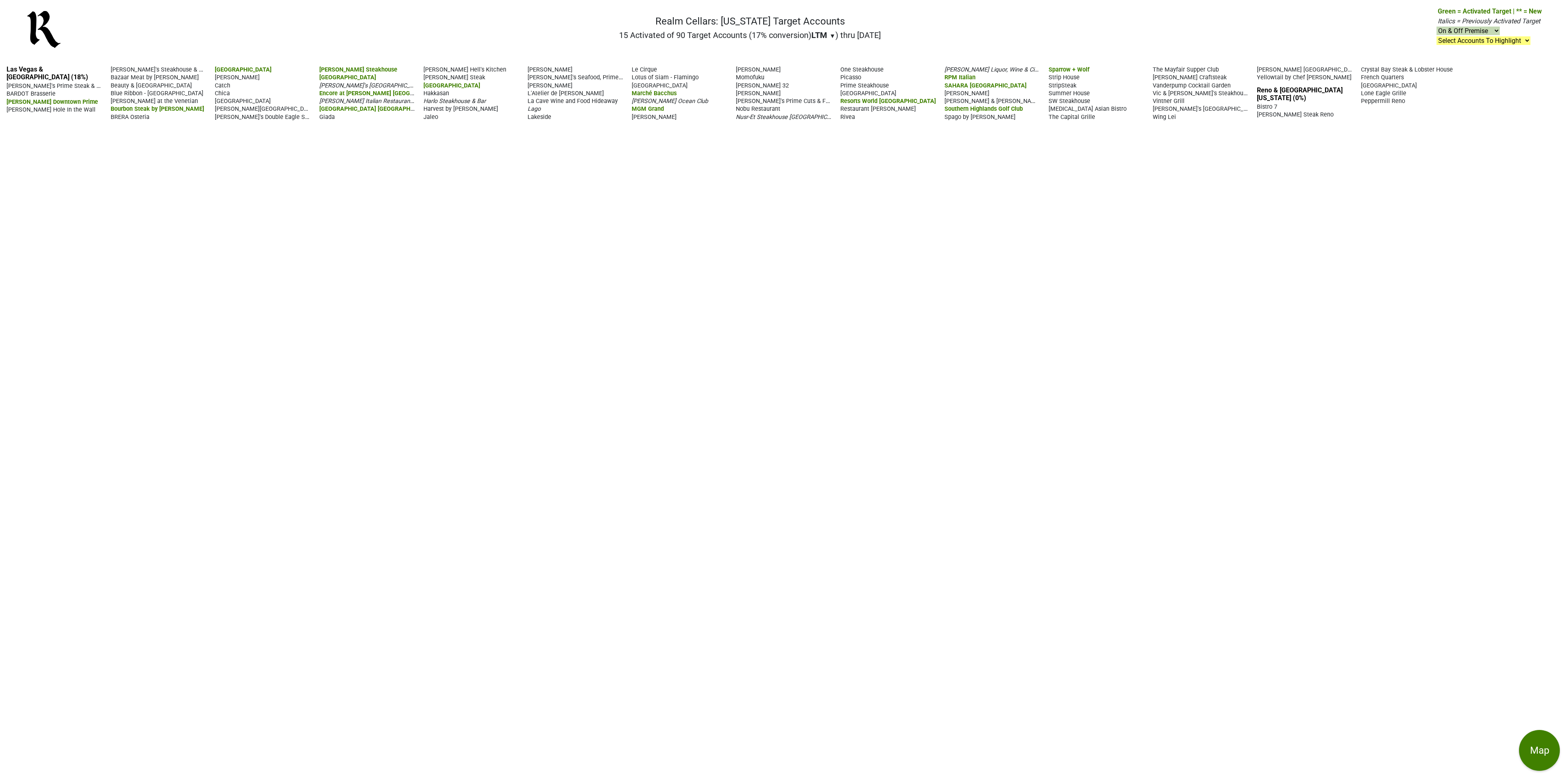
click at [829, 38] on span "▼" at bounding box center [832, 36] width 6 height 7
click at [827, 54] on div "YTD" at bounding box center [827, 52] width 30 height 18
click at [687, 264] on div "[GEOGRAPHIC_DATA] & [GEOGRAPHIC_DATA] (12%) [PERSON_NAME]'s Prime Steak & Seafo…" at bounding box center [784, 419] width 1568 height 720
